Goal: Task Accomplishment & Management: Use online tool/utility

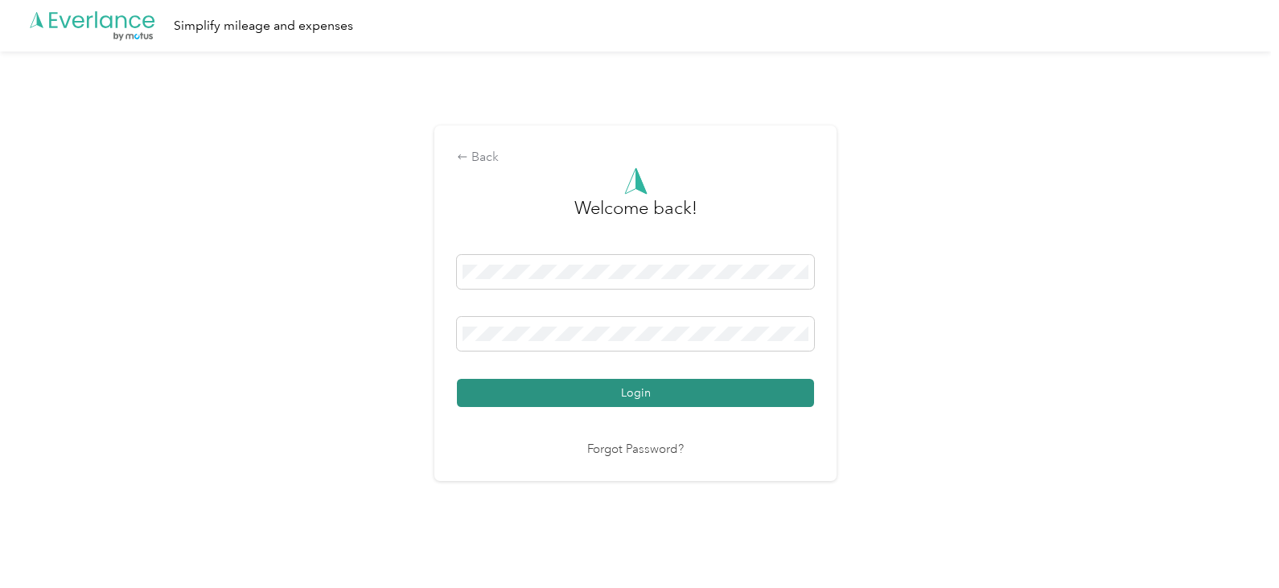
click at [551, 394] on button "Login" at bounding box center [635, 393] width 357 height 28
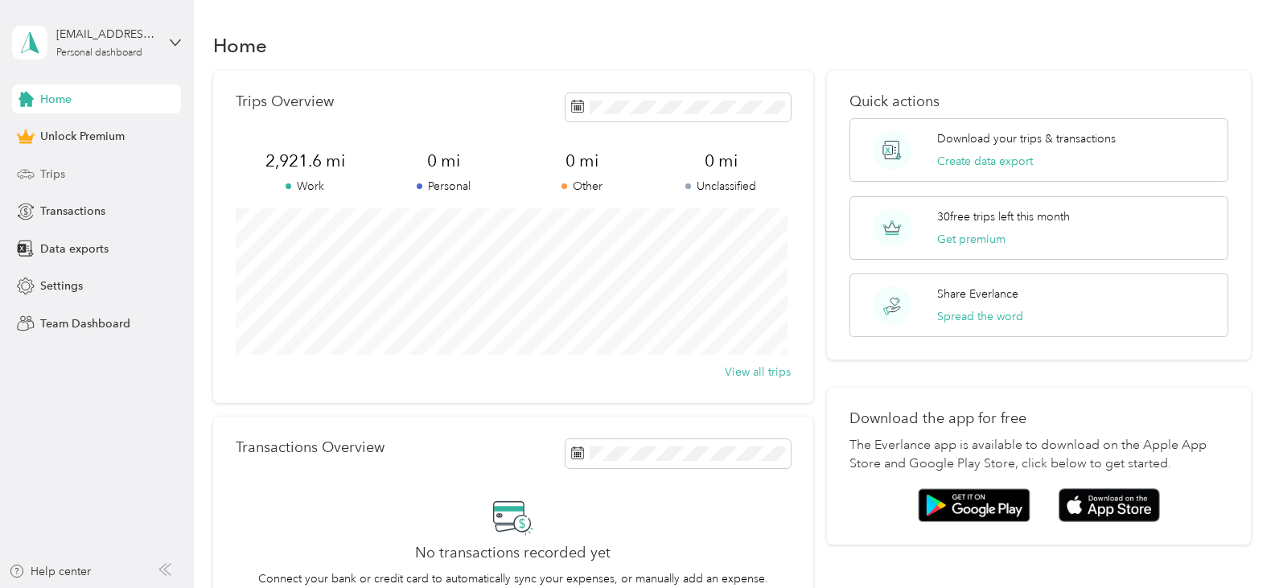
click at [48, 175] on span "Trips" at bounding box center [52, 174] width 25 height 17
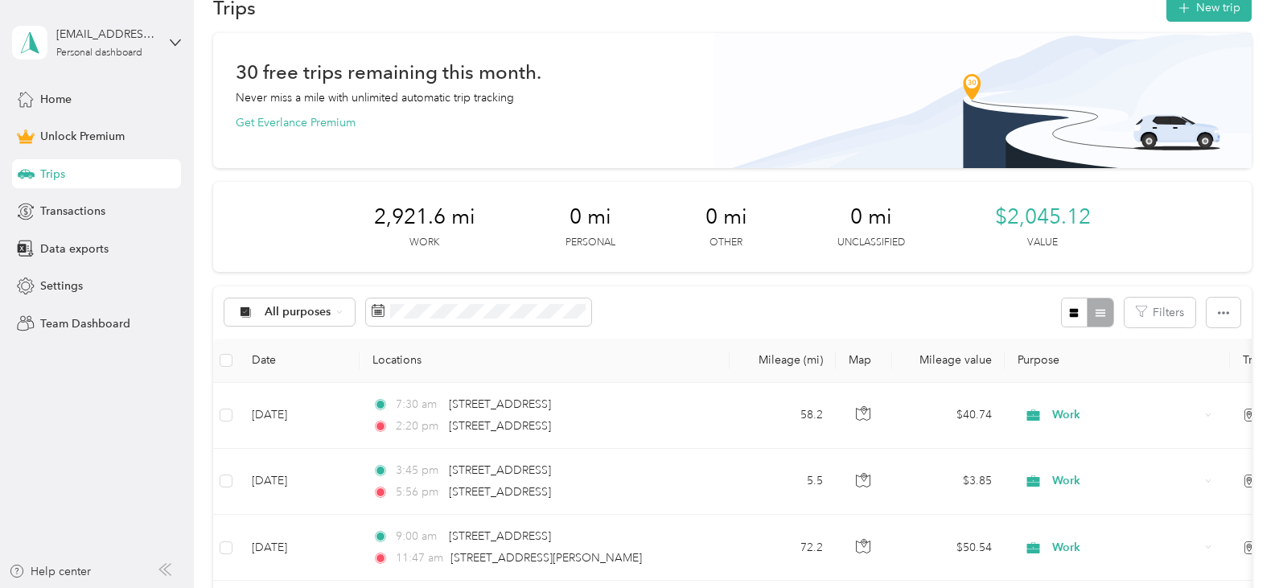
scroll to position [161, 0]
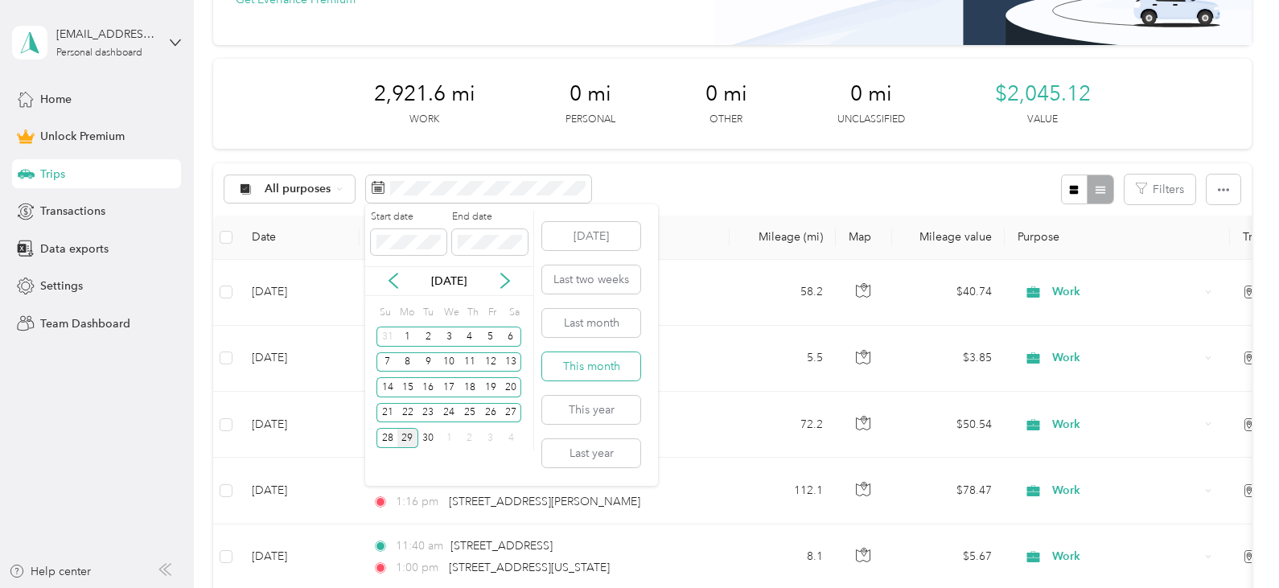
click at [591, 356] on button "This month" at bounding box center [591, 366] width 98 height 28
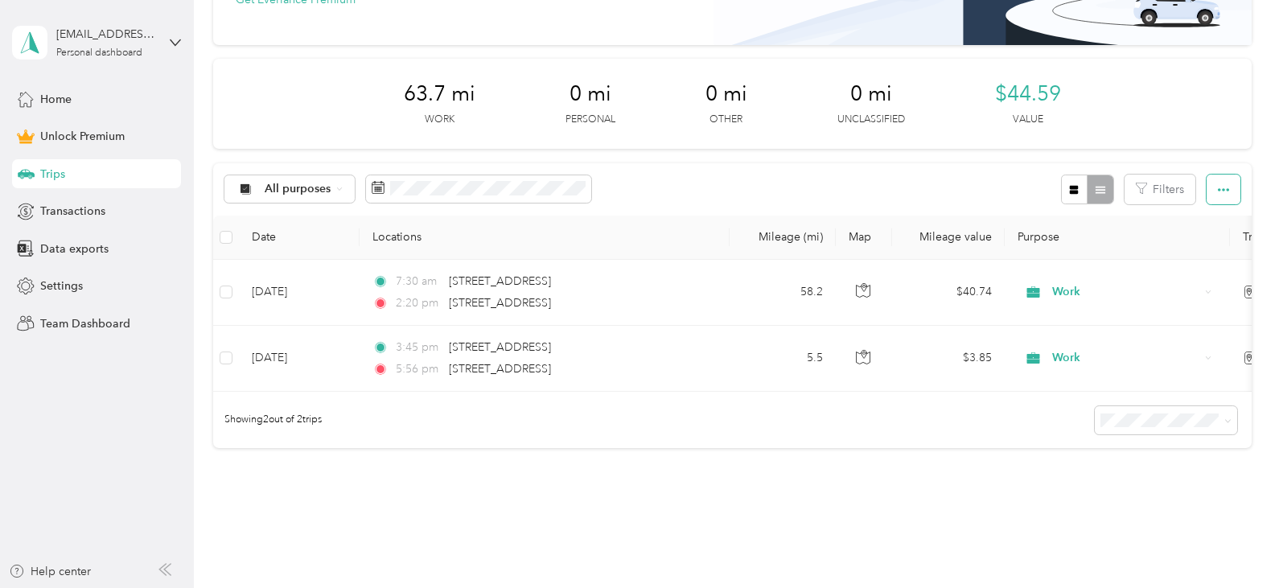
click at [1234, 180] on button "button" at bounding box center [1224, 190] width 34 height 30
click at [1209, 242] on span "Export" at bounding box center [1197, 248] width 34 height 14
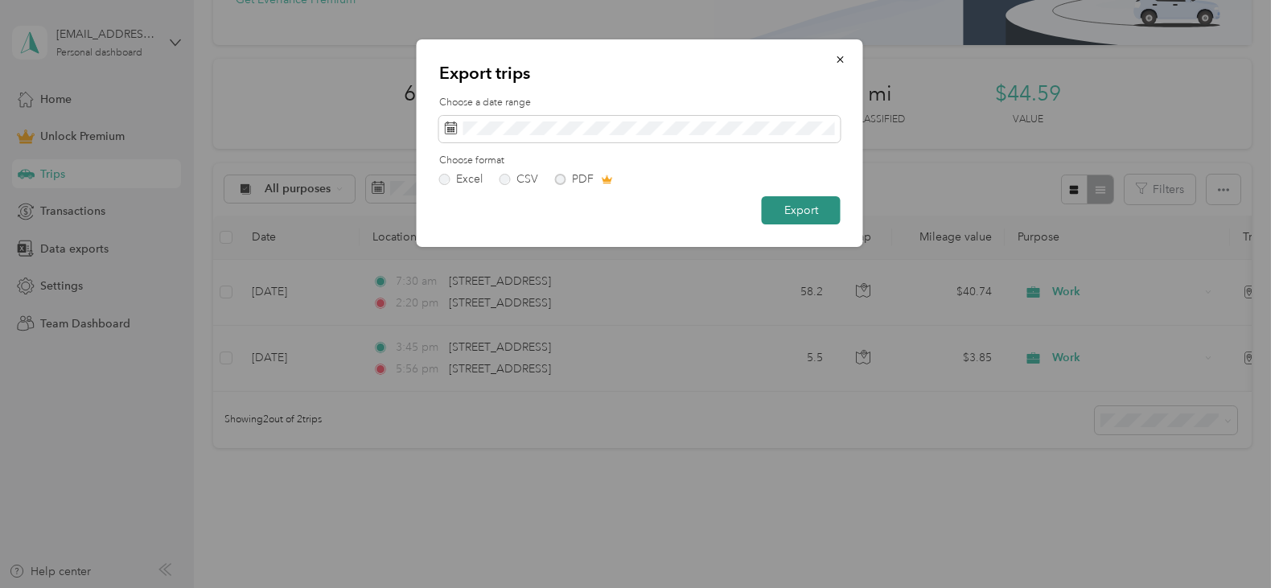
click at [763, 200] on button "Export" at bounding box center [801, 210] width 79 height 28
